Goal: Transaction & Acquisition: Book appointment/travel/reservation

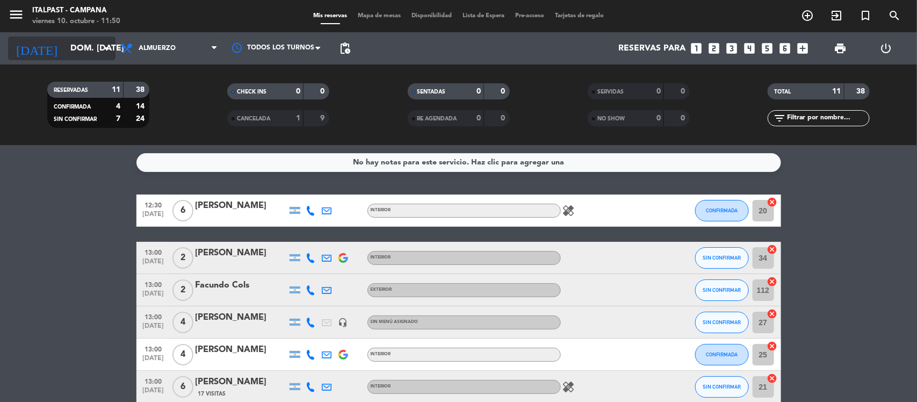
click at [79, 47] on input "dom. [DATE]" at bounding box center [121, 48] width 113 height 21
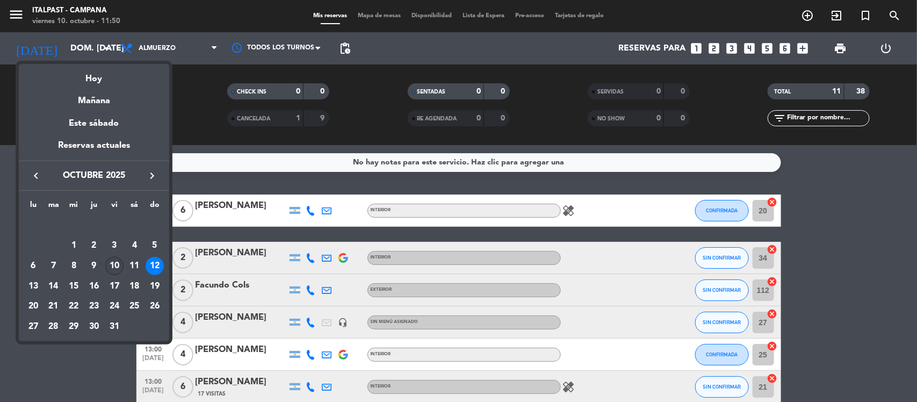
click at [114, 263] on div "10" at bounding box center [114, 266] width 18 height 18
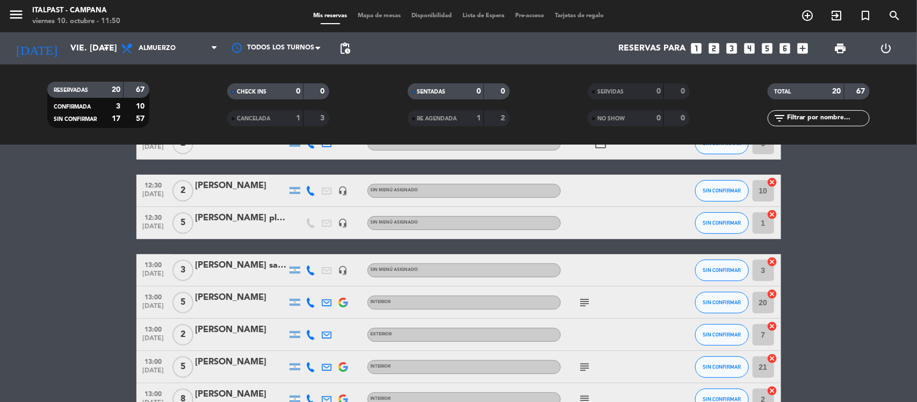
scroll to position [134, 0]
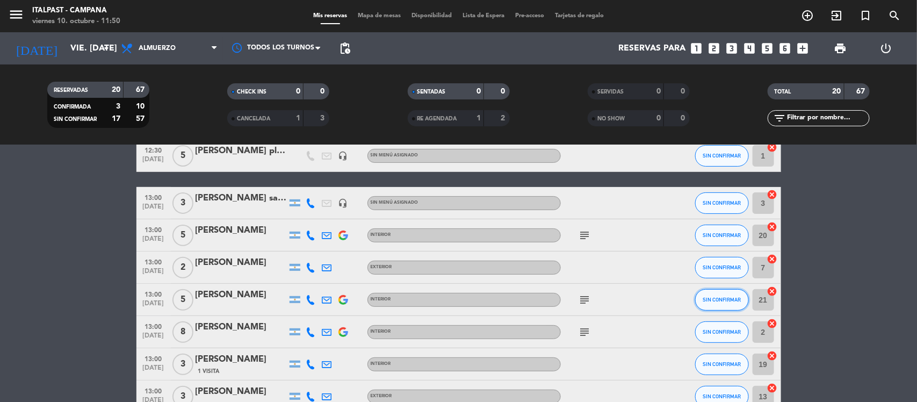
click at [715, 303] on button "SIN CONFIRMAR" at bounding box center [722, 299] width 54 height 21
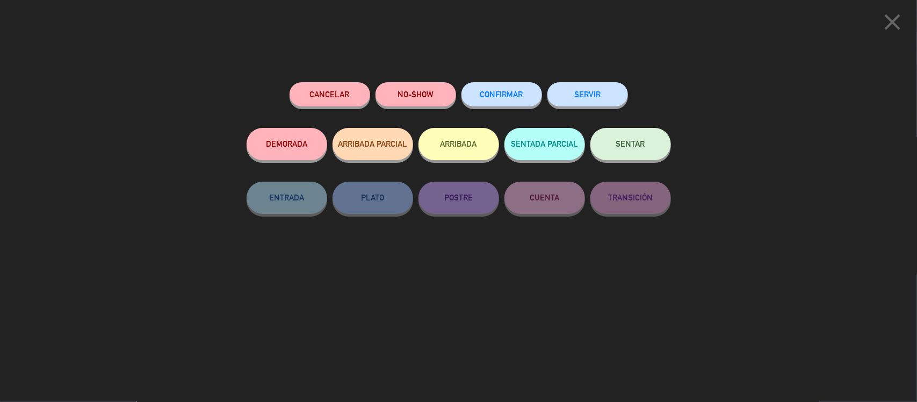
click at [293, 148] on button "DEMORADA" at bounding box center [287, 144] width 81 height 32
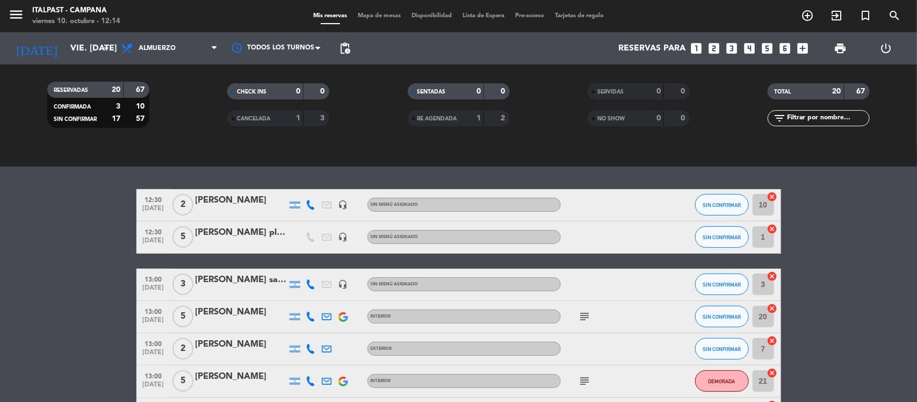
scroll to position [262, 0]
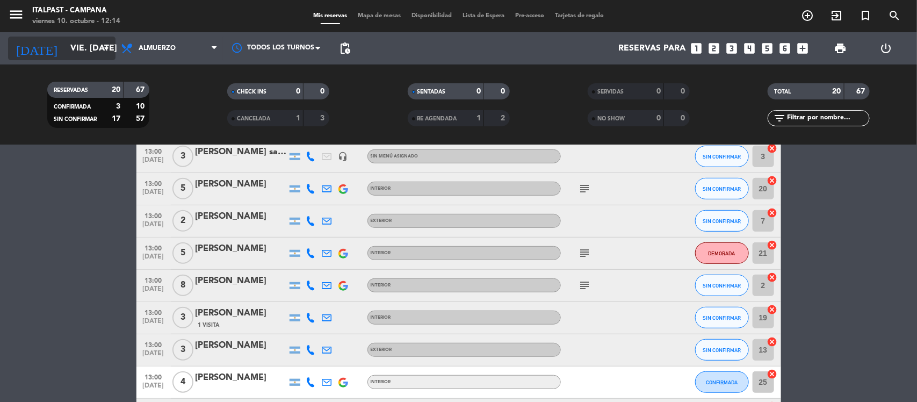
click at [70, 47] on input "vie. [DATE]" at bounding box center [121, 48] width 113 height 21
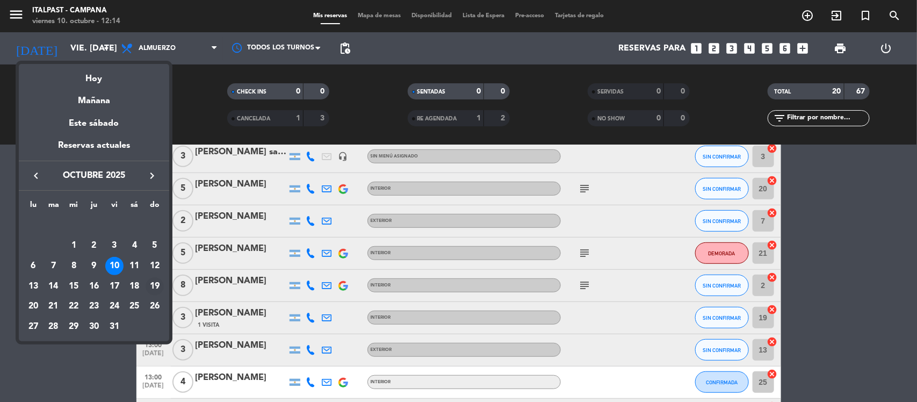
click at [153, 286] on div "19" at bounding box center [155, 286] width 18 height 18
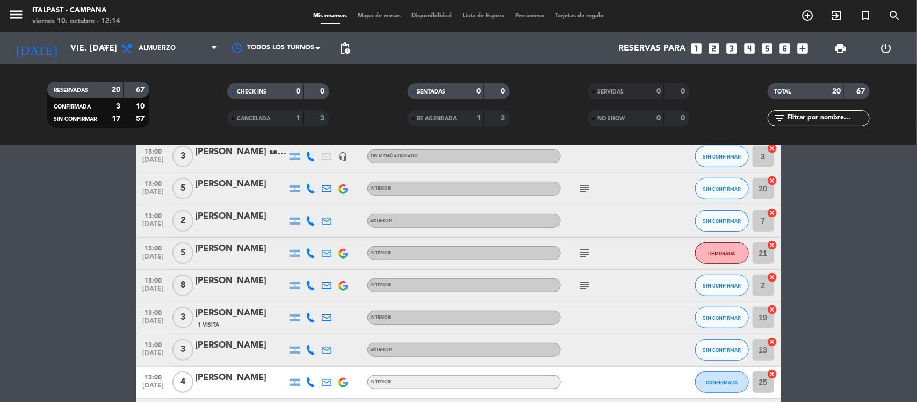
type input "dom. [DATE]"
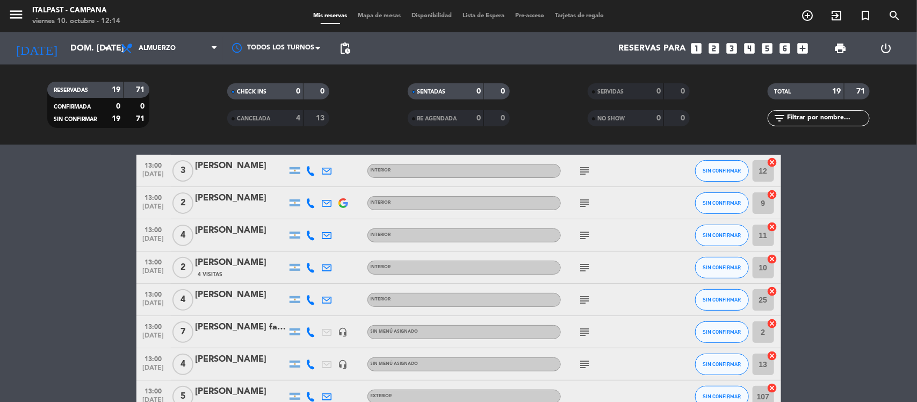
click at [371, 15] on span "Mapa de mesas" at bounding box center [380, 16] width 54 height 6
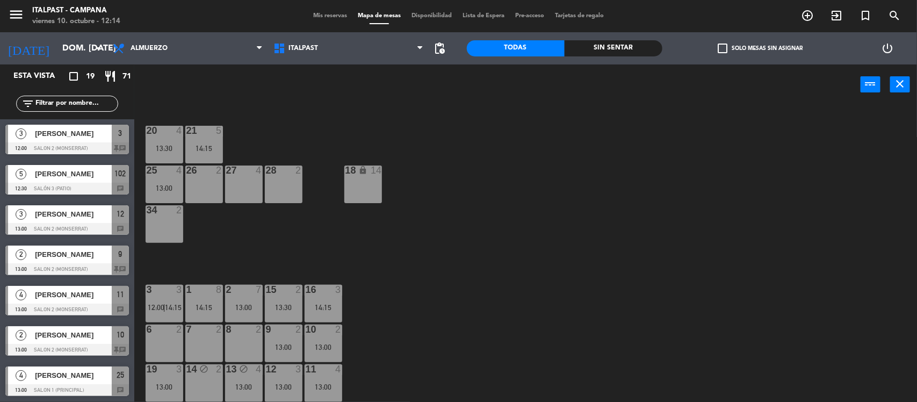
scroll to position [67, 0]
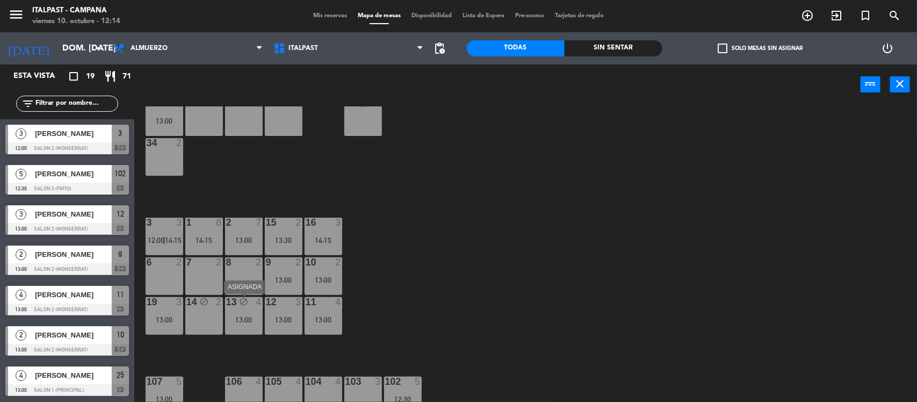
click at [245, 313] on div "13 block 4 13:00" at bounding box center [244, 316] width 38 height 38
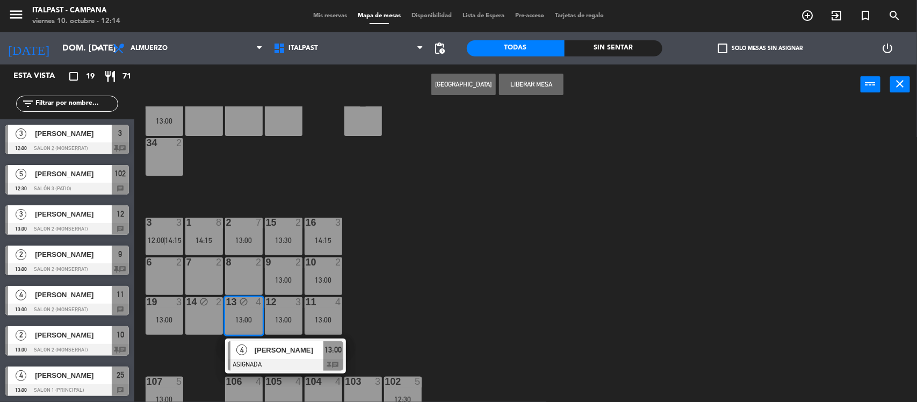
click at [246, 313] on div "13 block 4 13:00" at bounding box center [244, 316] width 38 height 38
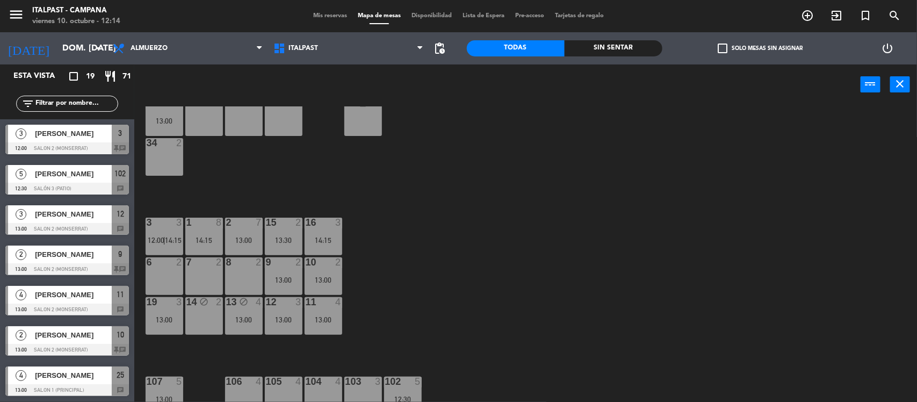
click at [208, 313] on div "14 block 2" at bounding box center [204, 316] width 38 height 38
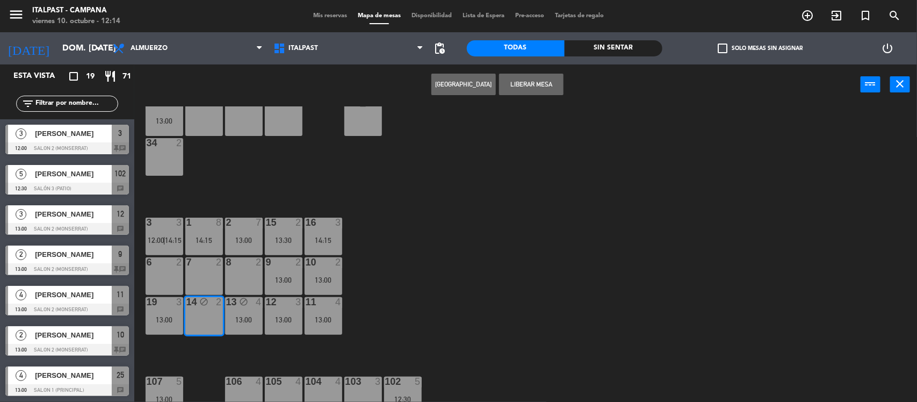
click at [208, 313] on div "14 block 2" at bounding box center [204, 316] width 38 height 38
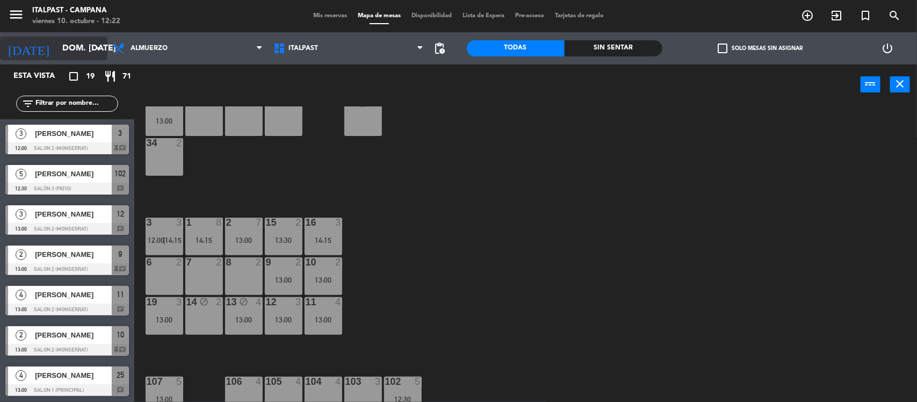
click at [57, 53] on input "dom. [DATE]" at bounding box center [113, 48] width 113 height 21
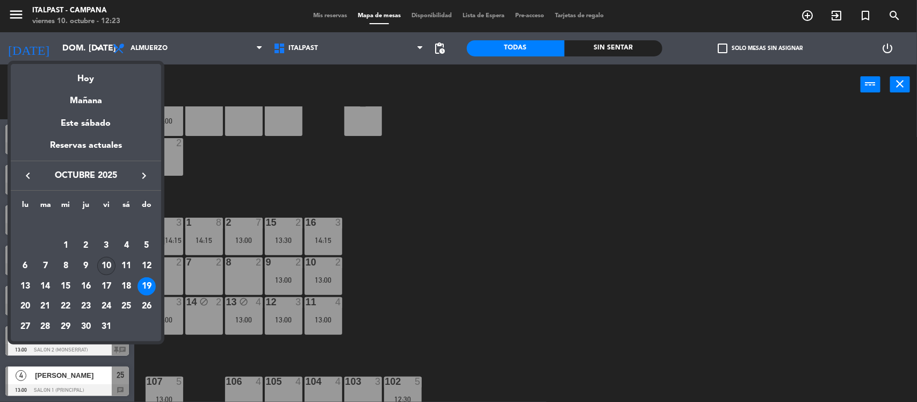
click at [103, 262] on div "10" at bounding box center [106, 266] width 18 height 18
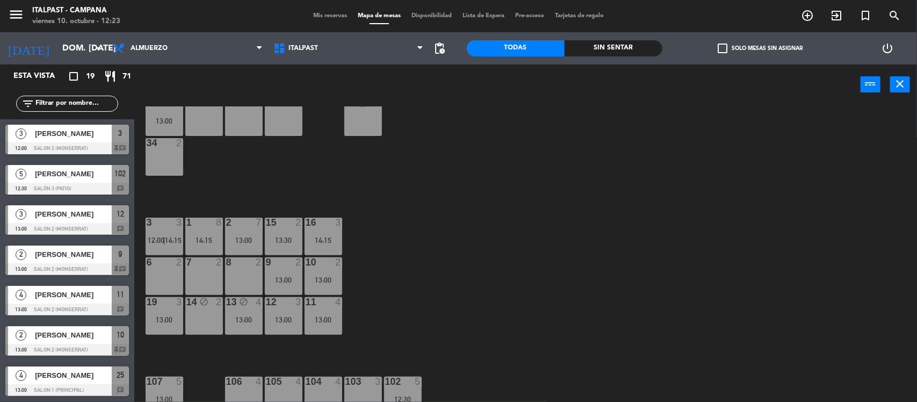
type input "vie. [DATE]"
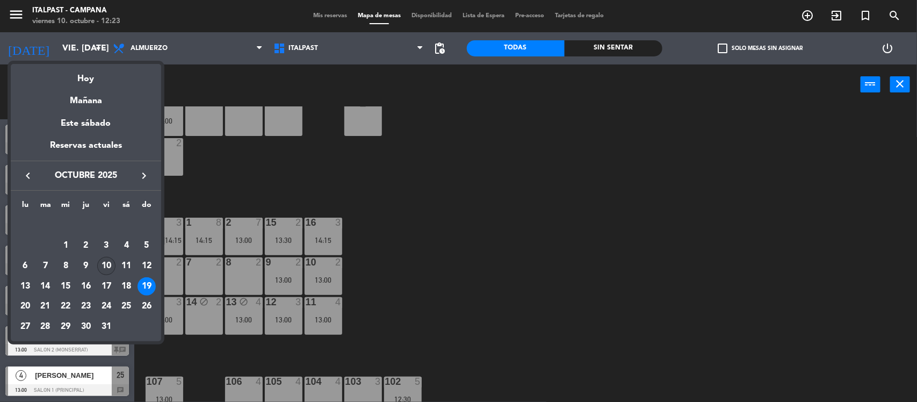
scroll to position [0, 0]
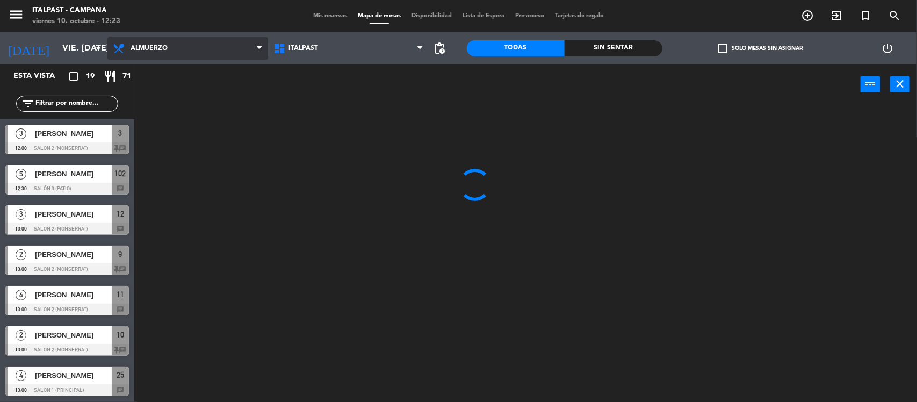
click at [165, 48] on span "Almuerzo" at bounding box center [149, 49] width 37 height 8
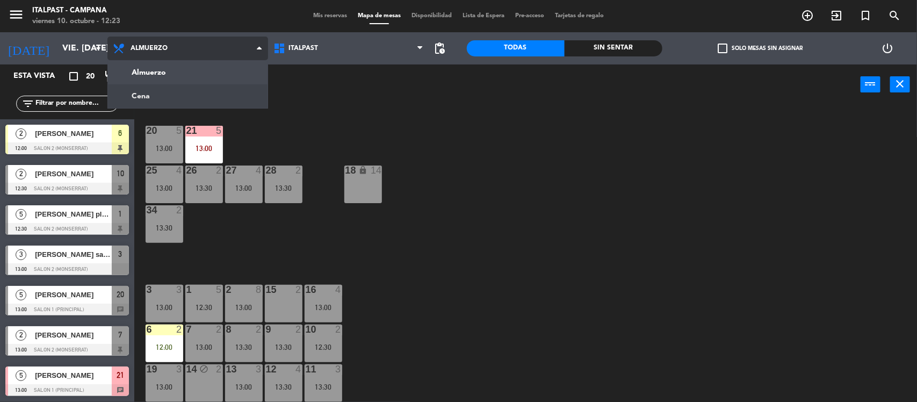
click at [169, 93] on ng-component "menu Italpast - [PERSON_NAME] viernes 10. octubre - 12:23 Mis reservas Mapa de …" at bounding box center [458, 202] width 917 height 404
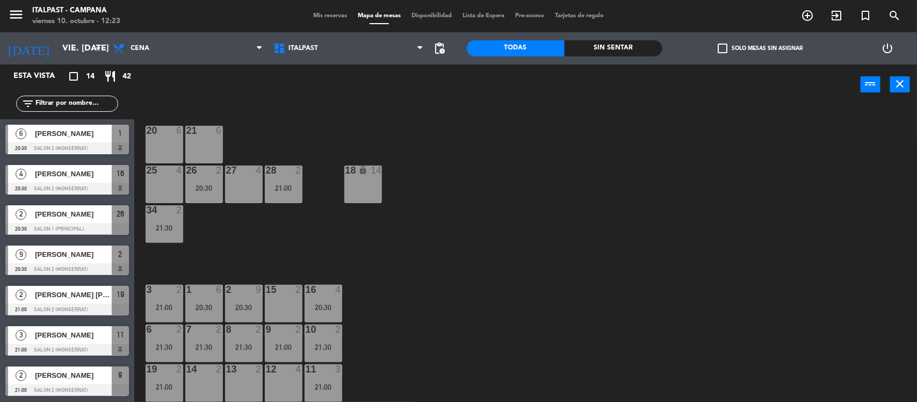
click at [245, 184] on div "27 4" at bounding box center [244, 185] width 38 height 38
click at [448, 84] on button "[GEOGRAPHIC_DATA]" at bounding box center [464, 84] width 64 height 21
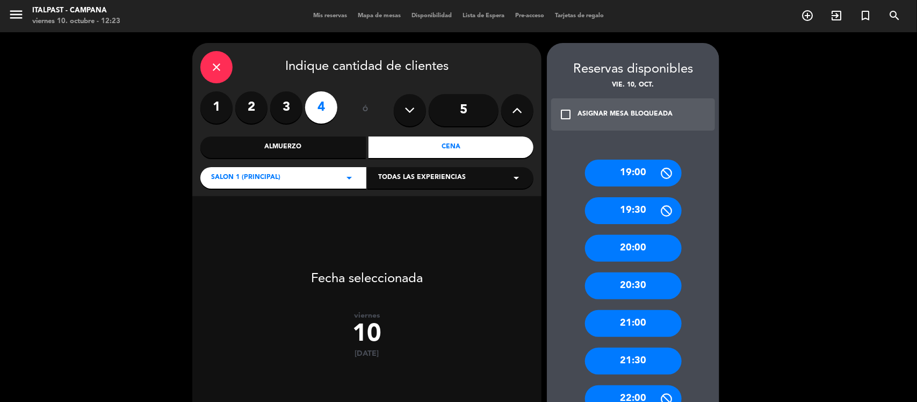
click at [623, 326] on div "21:00" at bounding box center [633, 323] width 97 height 27
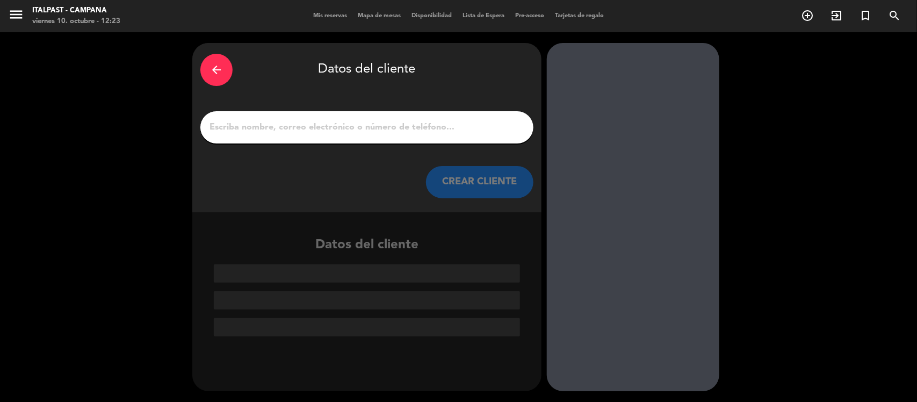
click at [232, 125] on input "1" at bounding box center [366, 127] width 317 height 15
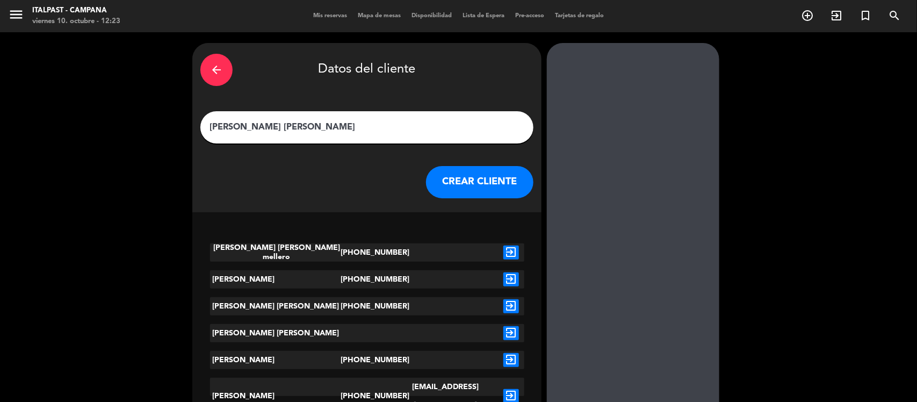
type input "[PERSON_NAME] [PERSON_NAME]"
click at [511, 332] on icon "exit_to_app" at bounding box center [512, 333] width 16 height 14
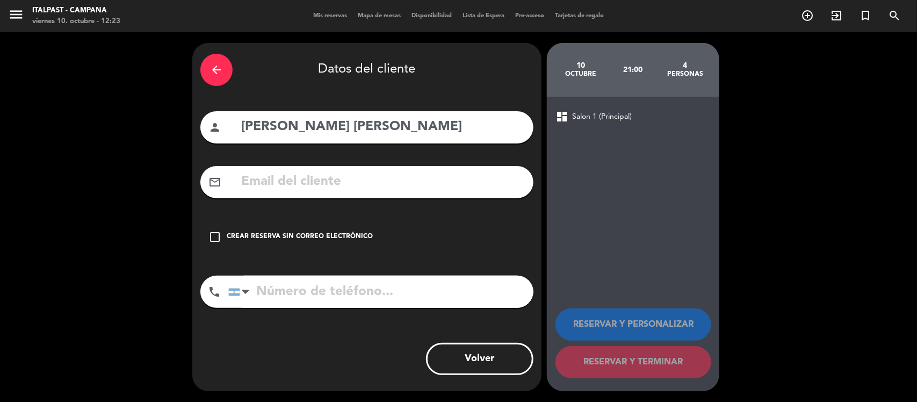
click at [212, 237] on icon "check_box_outline_blank" at bounding box center [214, 237] width 13 height 13
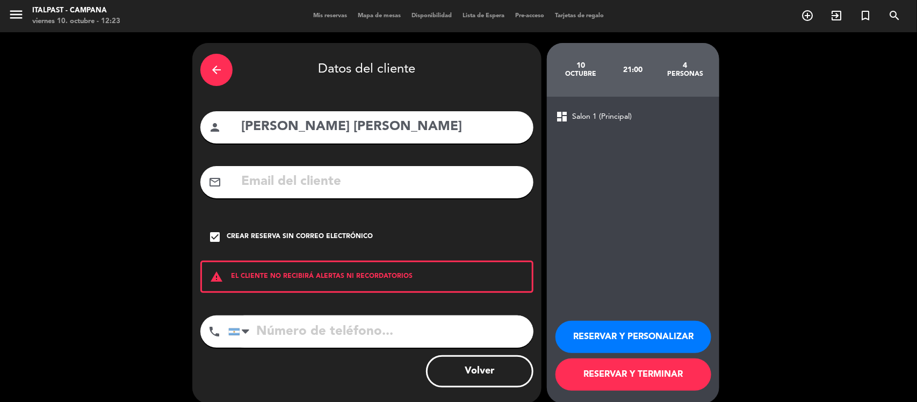
click at [601, 369] on button "RESERVAR Y TERMINAR" at bounding box center [634, 374] width 156 height 32
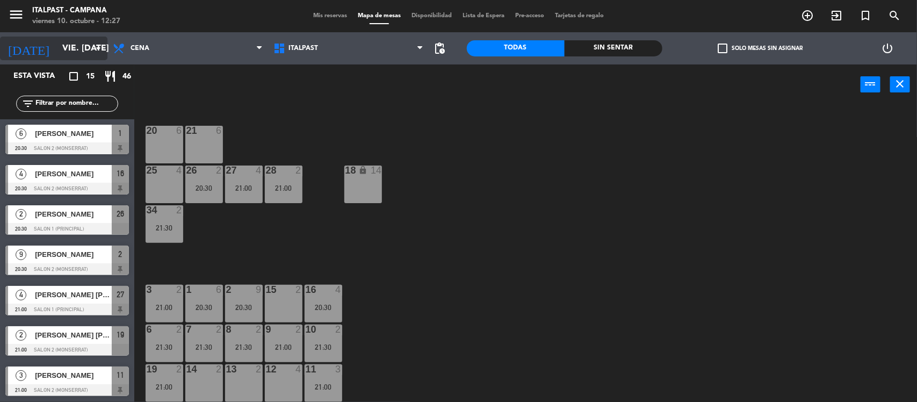
click at [73, 47] on input "vie. [DATE]" at bounding box center [113, 48] width 113 height 21
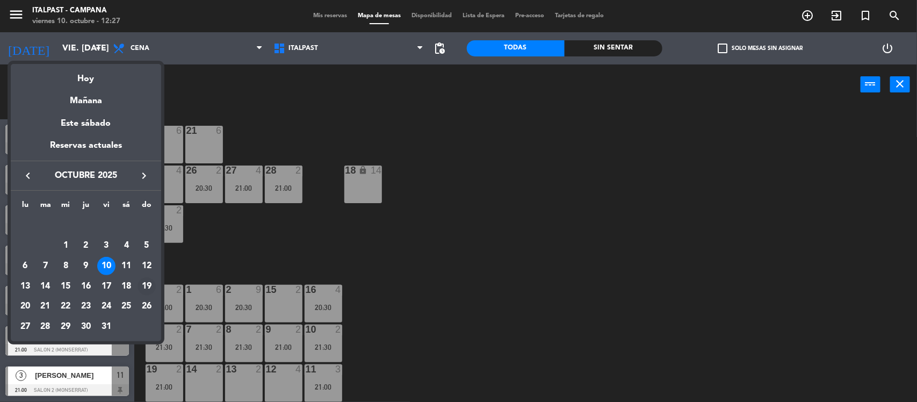
click at [146, 283] on div "19" at bounding box center [147, 286] width 18 height 18
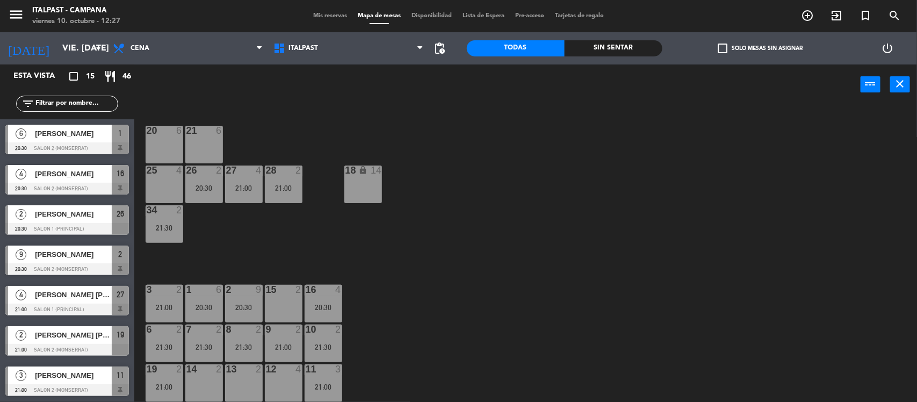
type input "dom. [DATE]"
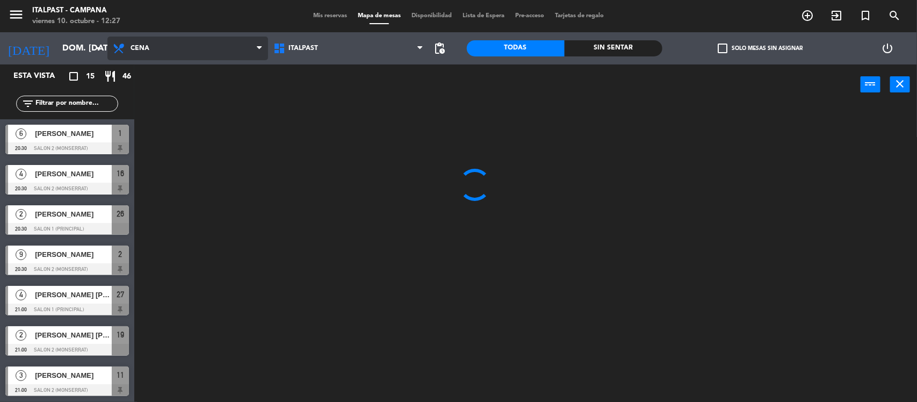
click at [143, 46] on span "Cena" at bounding box center [140, 49] width 19 height 8
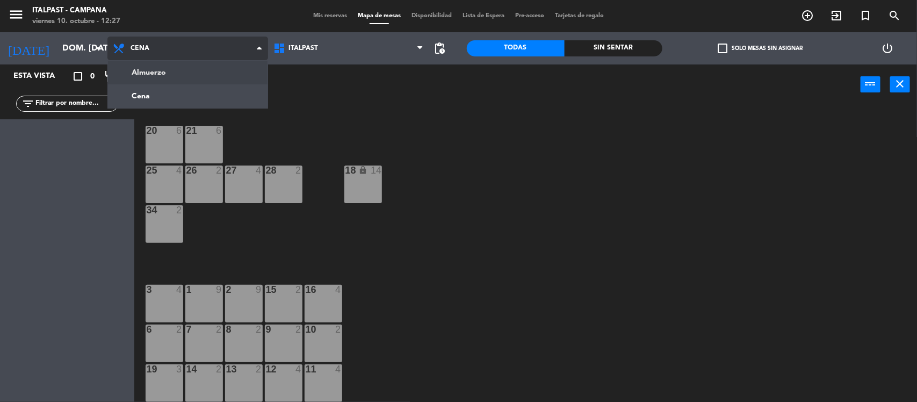
click at [146, 68] on ng-component "menu Italpast - [PERSON_NAME] viernes 10. octubre - 12:27 Mis reservas Mapa de …" at bounding box center [458, 202] width 917 height 404
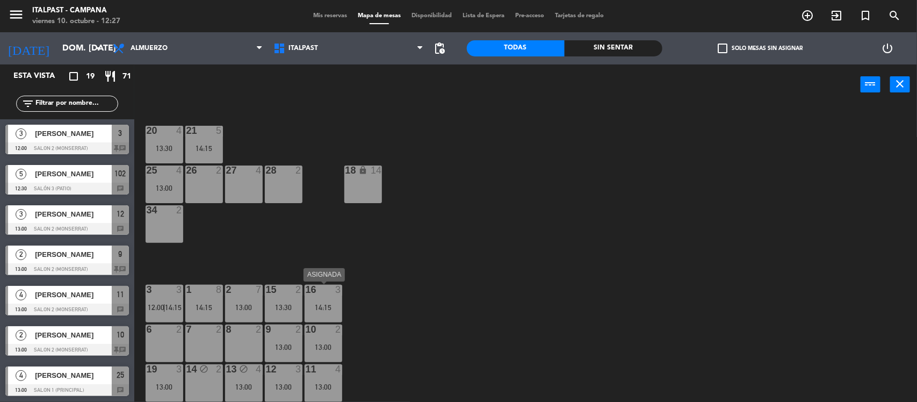
click at [334, 297] on div "16 3 14:15" at bounding box center [324, 304] width 38 height 38
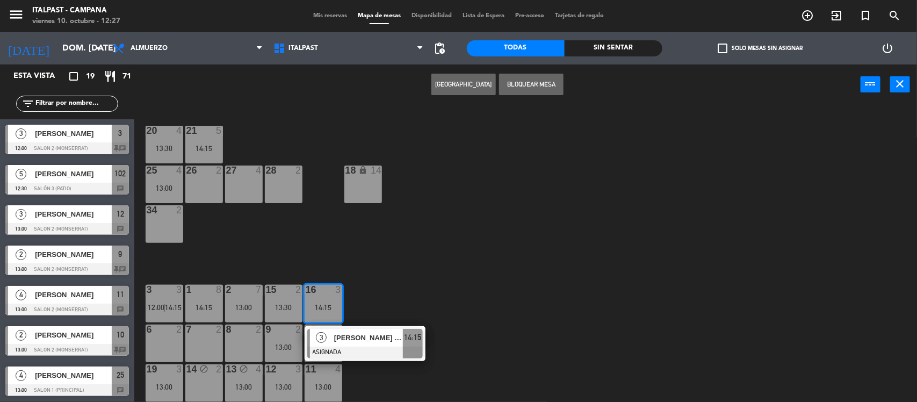
click at [323, 305] on div "14:15" at bounding box center [324, 308] width 38 height 8
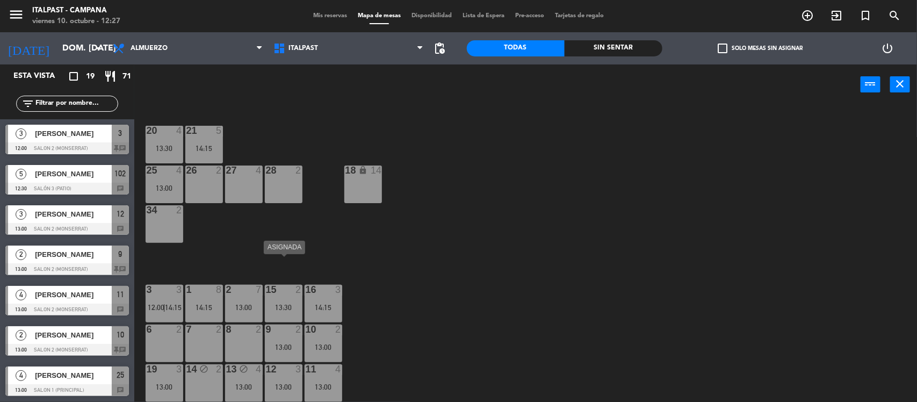
scroll to position [67, 0]
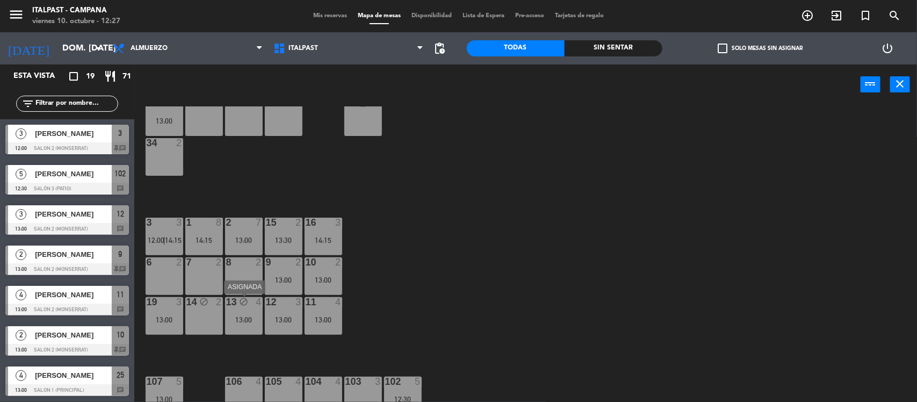
click at [245, 319] on div "13:00" at bounding box center [244, 320] width 38 height 8
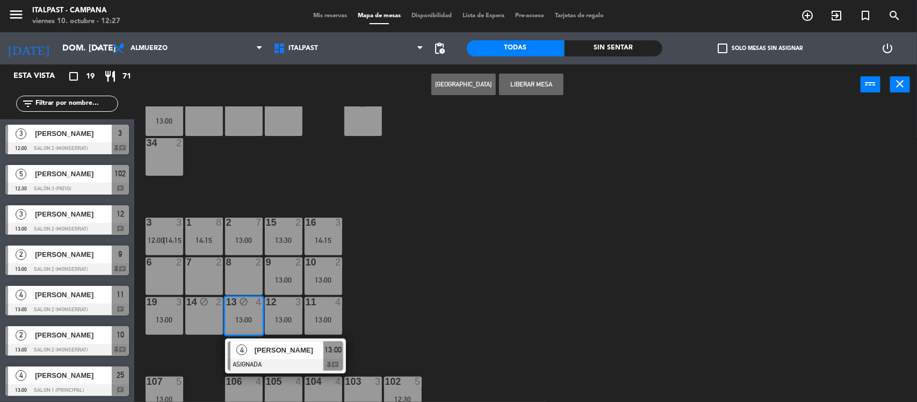
click at [245, 319] on div "13:00" at bounding box center [244, 320] width 38 height 8
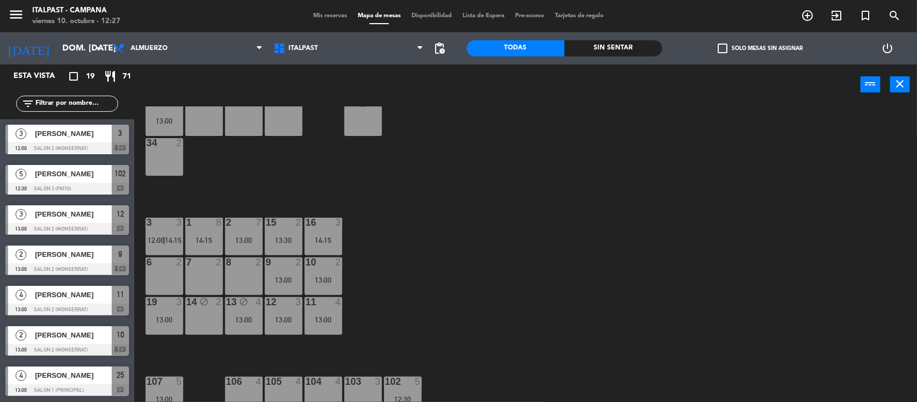
click at [320, 15] on span "Mis reservas" at bounding box center [330, 16] width 45 height 6
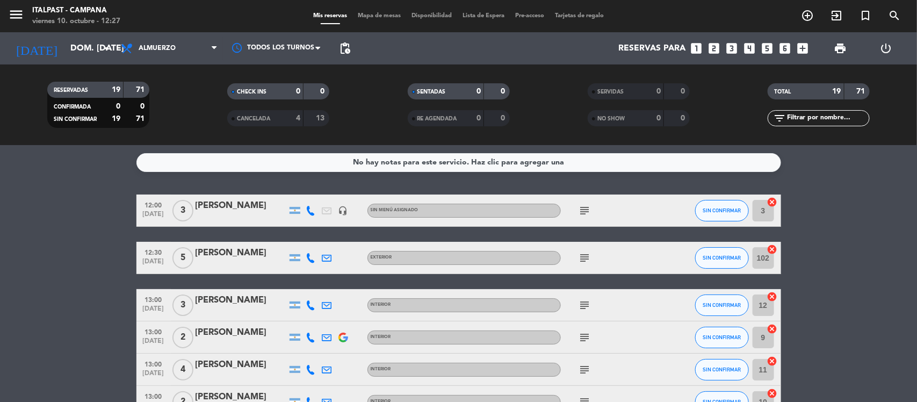
click at [586, 304] on icon "subject" at bounding box center [585, 305] width 13 height 13
click at [584, 303] on icon "subject" at bounding box center [585, 305] width 13 height 13
click at [585, 365] on icon "subject" at bounding box center [585, 369] width 13 height 13
click at [585, 364] on icon "subject" at bounding box center [585, 369] width 13 height 13
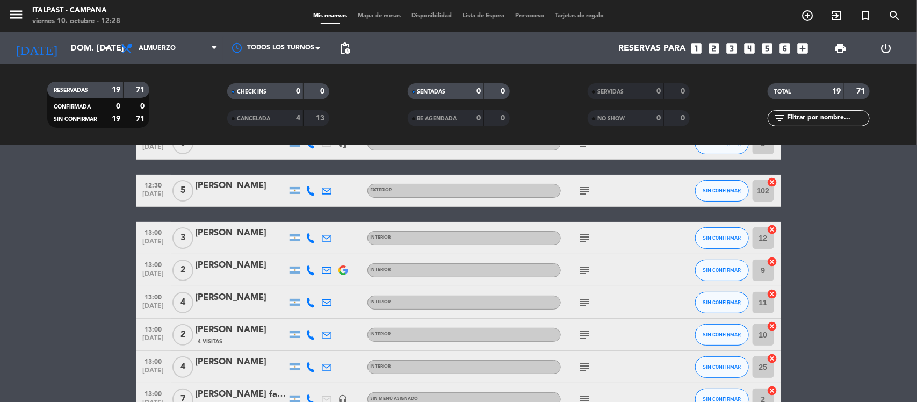
scroll to position [134, 0]
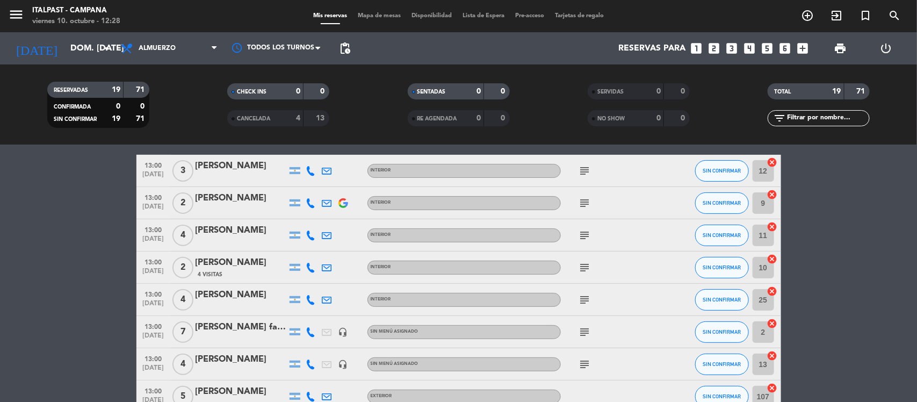
click at [585, 364] on icon "subject" at bounding box center [585, 364] width 13 height 13
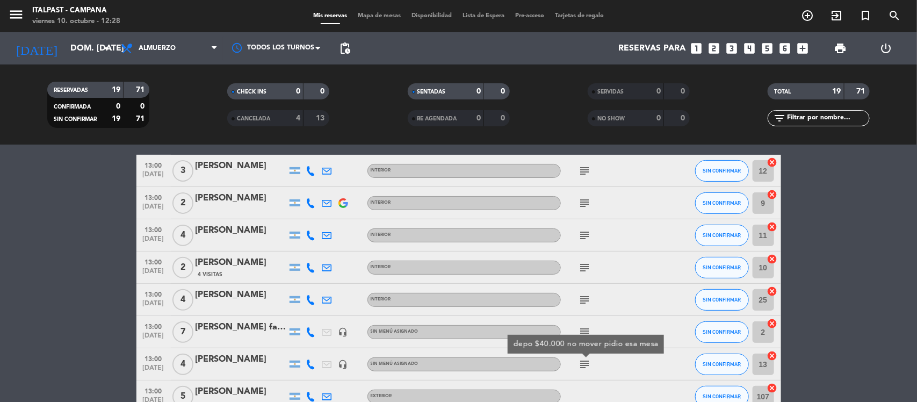
click at [585, 364] on icon "subject" at bounding box center [585, 364] width 13 height 13
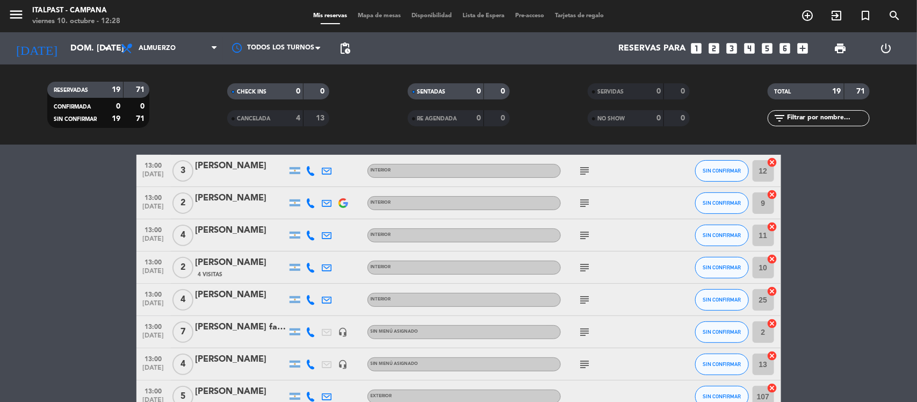
click at [369, 18] on span "Mapa de mesas" at bounding box center [380, 16] width 54 height 6
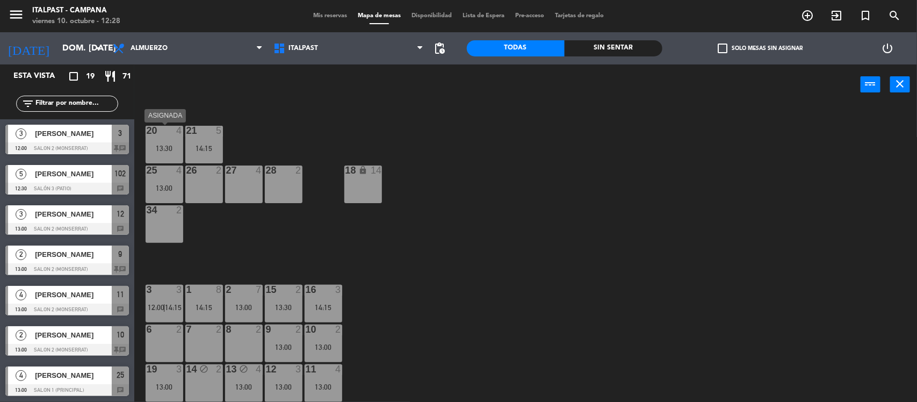
click at [168, 141] on div "20 4 13:30" at bounding box center [165, 145] width 38 height 38
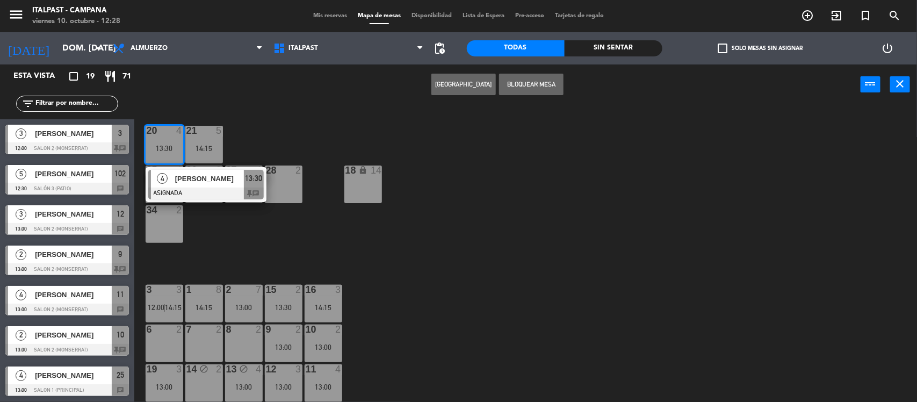
click at [168, 141] on div "20 4 13:30" at bounding box center [165, 145] width 38 height 38
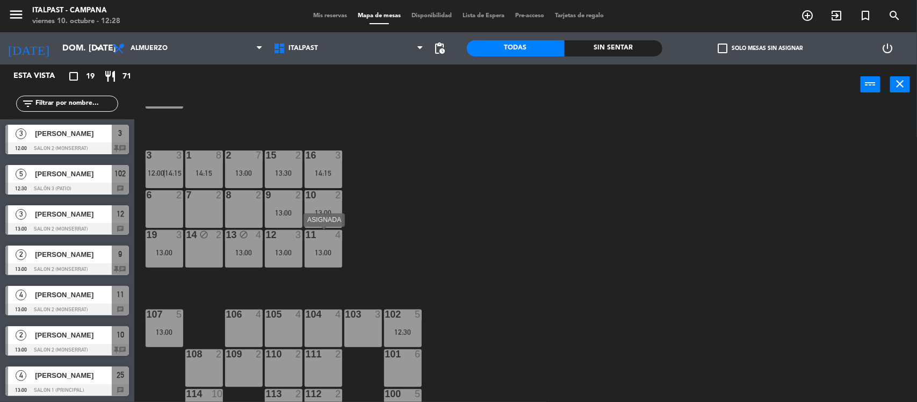
scroll to position [157, 0]
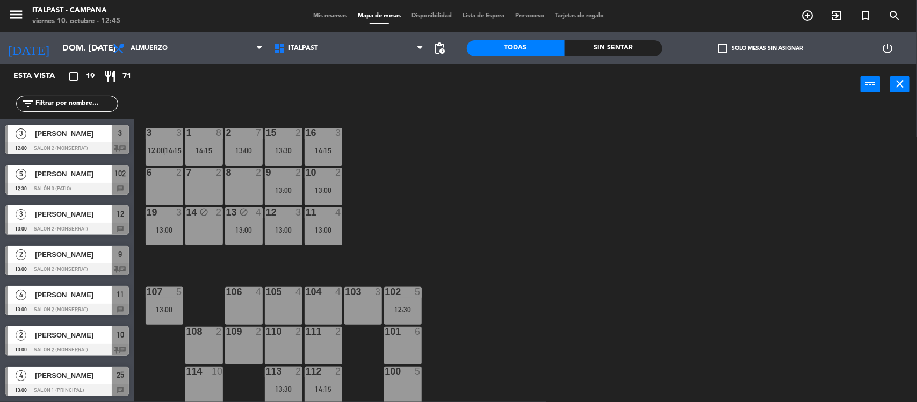
click at [238, 176] on div at bounding box center [244, 173] width 18 height 10
click at [466, 82] on button "[GEOGRAPHIC_DATA]" at bounding box center [464, 84] width 64 height 21
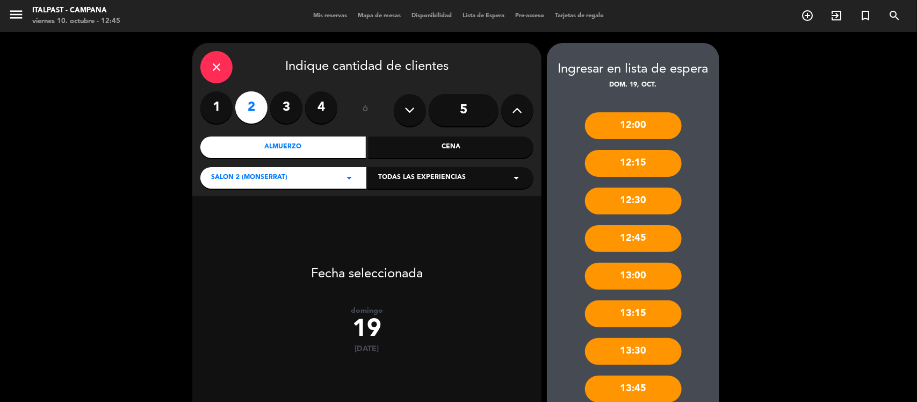
click at [214, 62] on icon "close" at bounding box center [216, 67] width 13 height 13
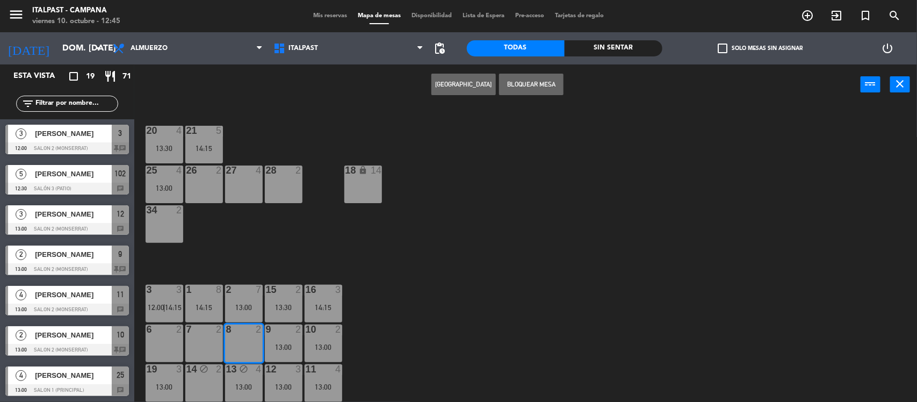
click at [206, 177] on div "26 2" at bounding box center [204, 185] width 38 height 38
click at [438, 241] on div "20 4 13:30 21 5 14:15 25 4 13:00 26 2 27 4 28 2 18 lock 14 34 2 3 3 12:00 | 14:…" at bounding box center [530, 254] width 774 height 297
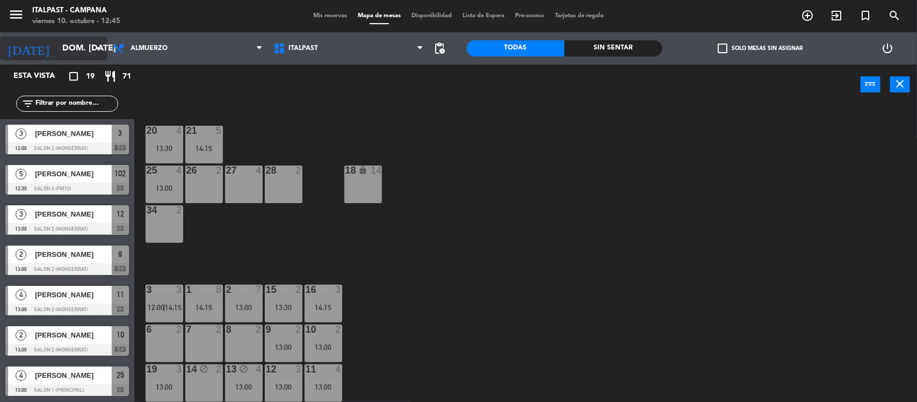
click at [57, 42] on input "dom. [DATE]" at bounding box center [113, 48] width 113 height 21
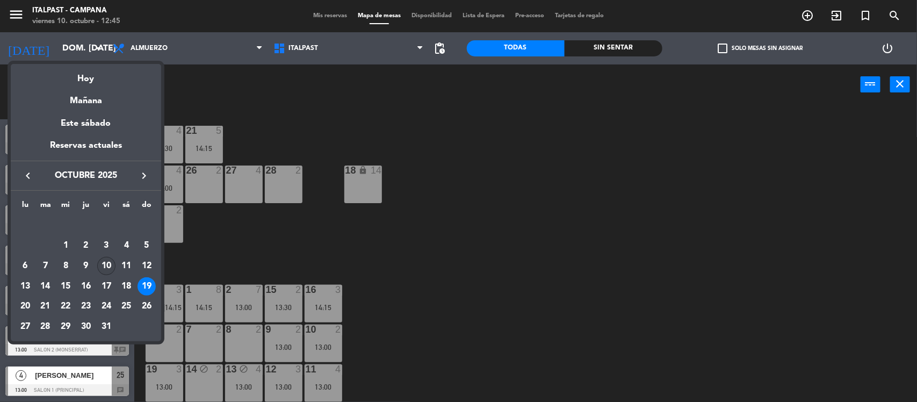
click at [107, 267] on div "10" at bounding box center [106, 266] width 18 height 18
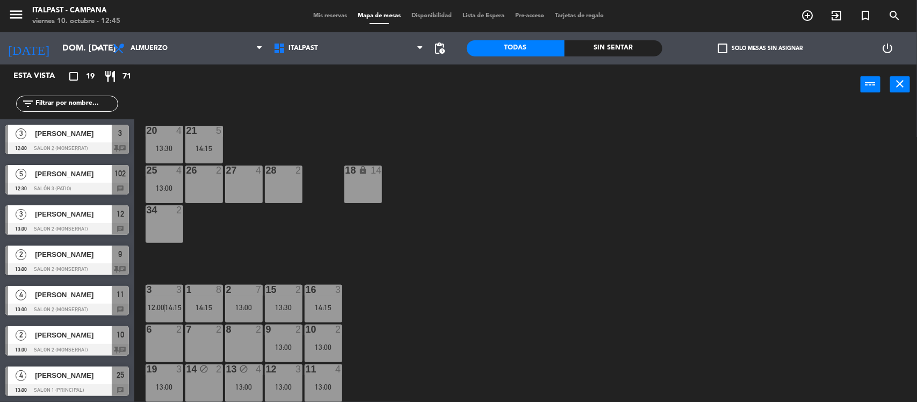
type input "vie. [DATE]"
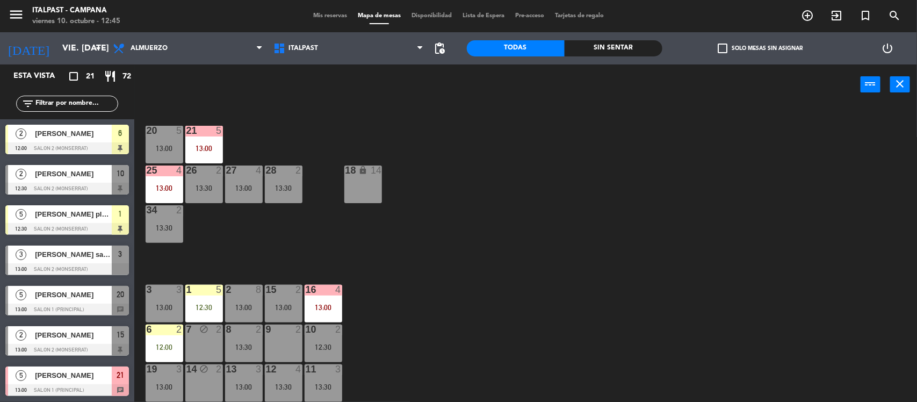
click at [290, 330] on div at bounding box center [284, 330] width 18 height 10
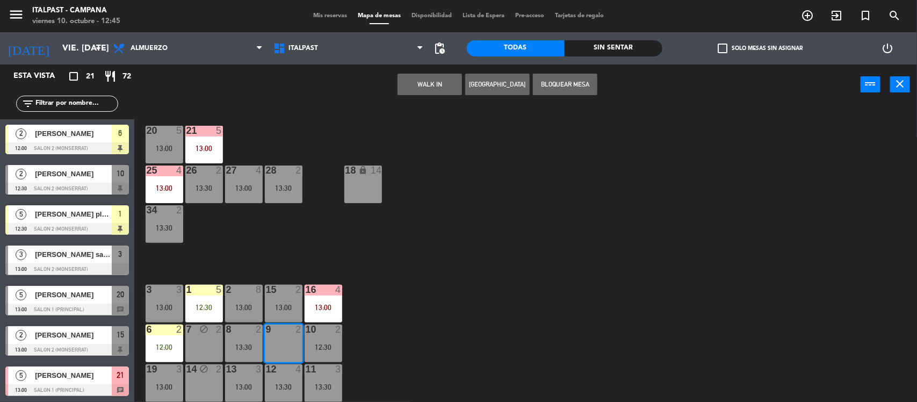
click at [492, 81] on button "[GEOGRAPHIC_DATA]" at bounding box center [497, 84] width 64 height 21
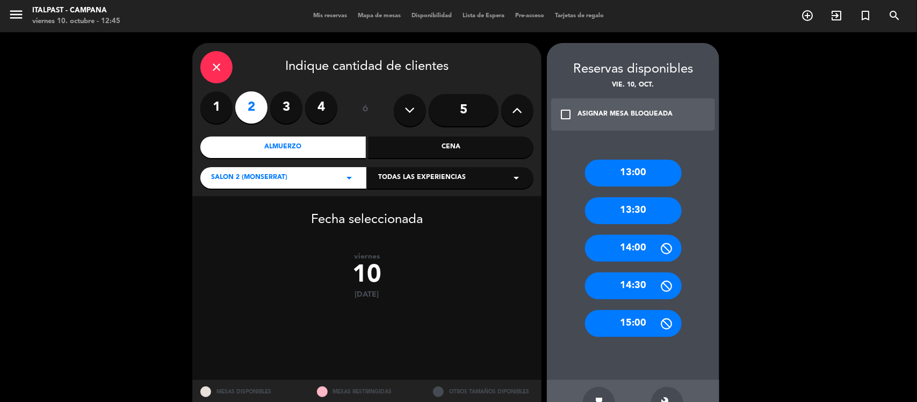
click at [631, 206] on div "13:30" at bounding box center [633, 210] width 97 height 27
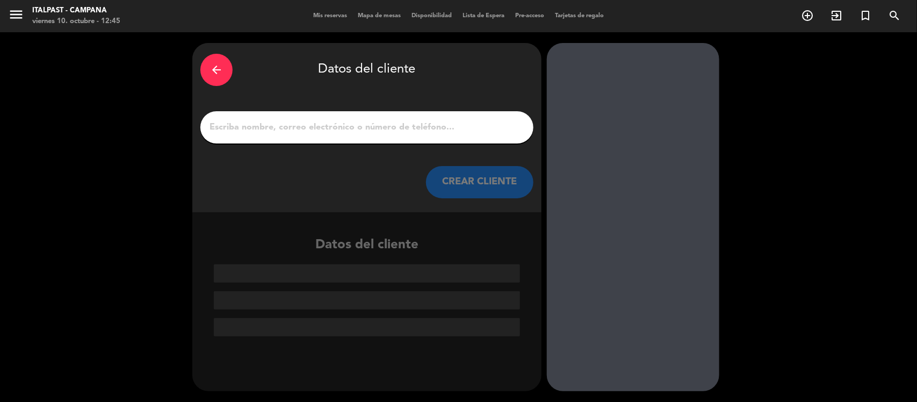
click at [267, 130] on input "1" at bounding box center [366, 127] width 317 height 15
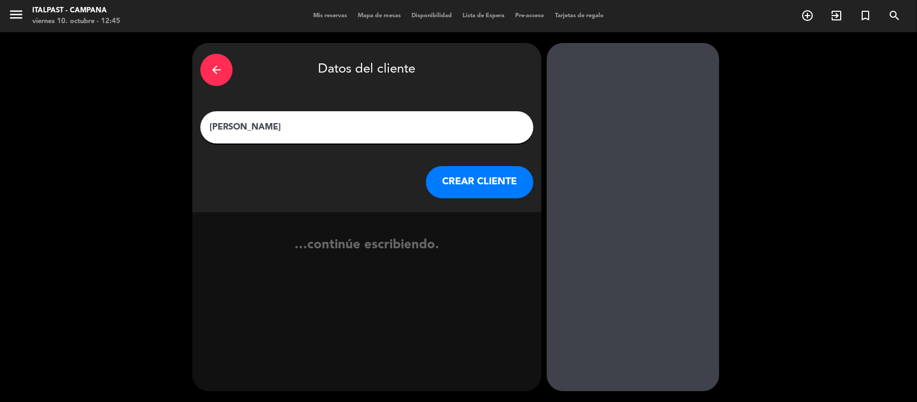
type input "[PERSON_NAME]"
click at [450, 174] on button "CREAR CLIENTE" at bounding box center [479, 182] width 107 height 32
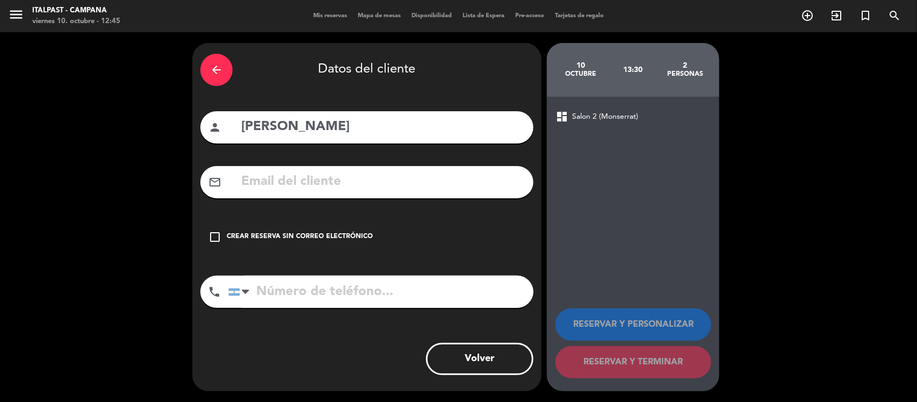
click at [211, 238] on icon "check_box_outline_blank" at bounding box center [214, 237] width 13 height 13
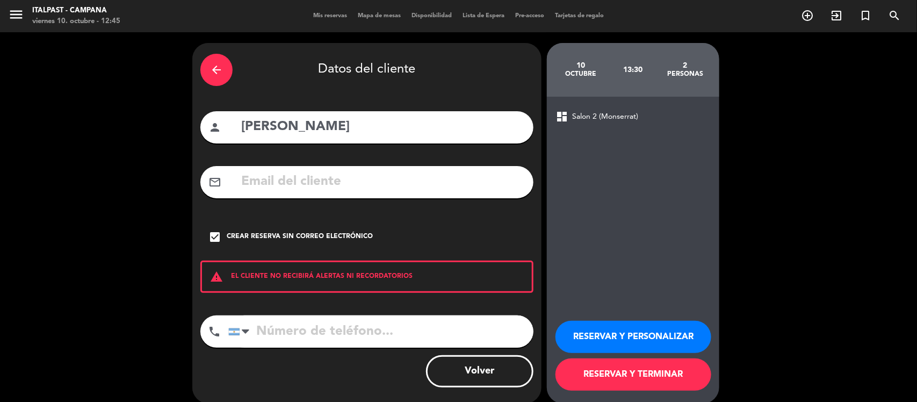
click at [266, 332] on input "tel" at bounding box center [380, 331] width 305 height 32
type input "1166128341"
click at [592, 372] on button "RESERVAR Y TERMINAR" at bounding box center [634, 374] width 156 height 32
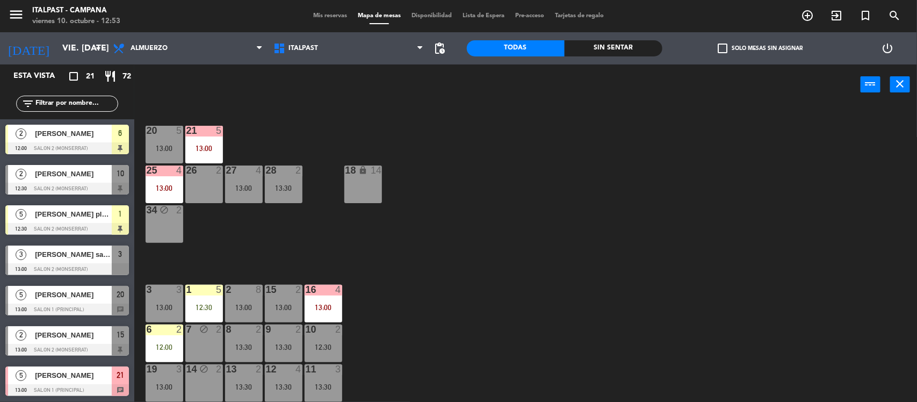
scroll to position [134, 0]
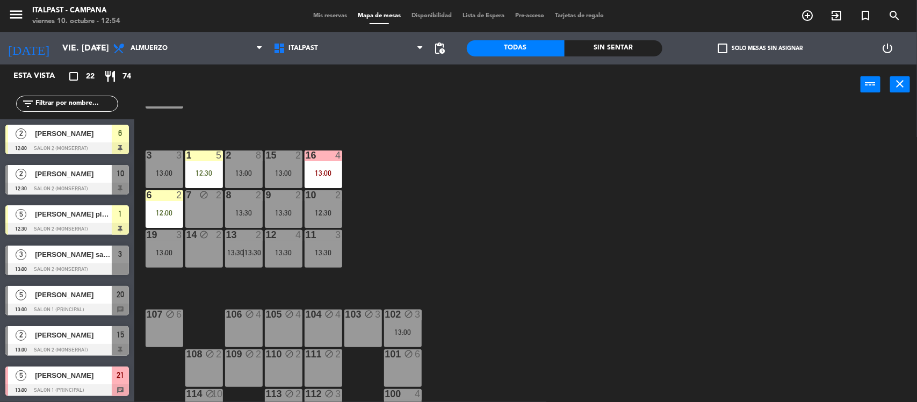
click at [450, 188] on div "20 5 13:00 21 5 13:00 25 4 13:00 26 2 27 4 13:00 28 2 13:30 18 lock 14 34 block…" at bounding box center [530, 254] width 774 height 297
